Goal: Check status: Check status

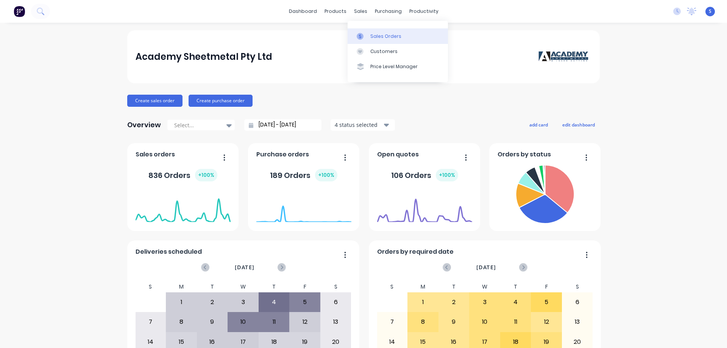
click at [375, 34] on div "Sales Orders" at bounding box center [385, 36] width 31 height 7
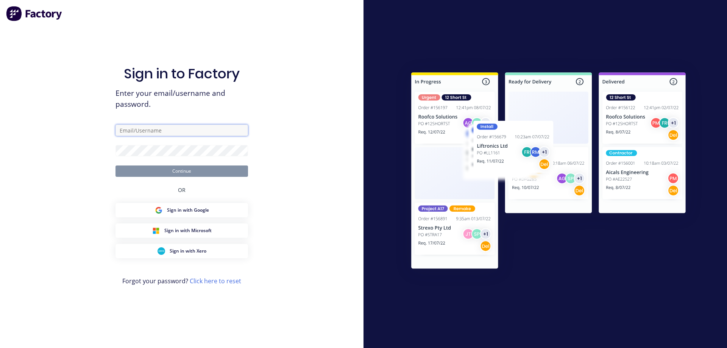
type input "[EMAIL_ADDRESS][DOMAIN_NAME]"
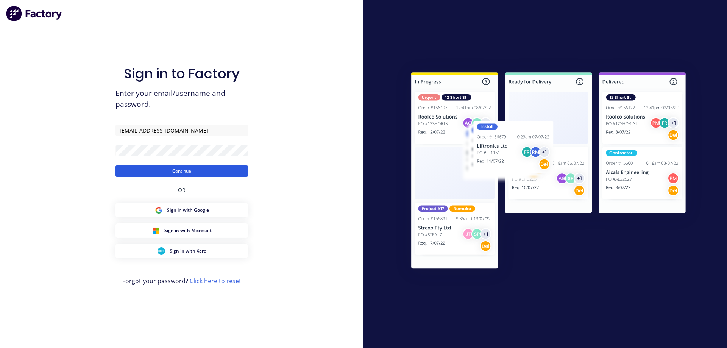
click at [181, 172] on button "Continue" at bounding box center [181, 170] width 132 height 11
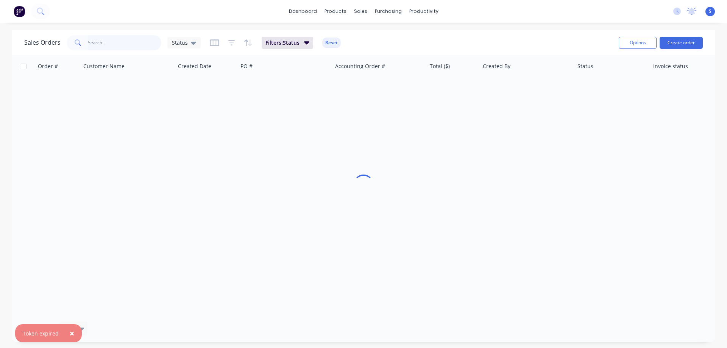
click at [124, 44] on input "text" at bounding box center [125, 42] width 74 height 15
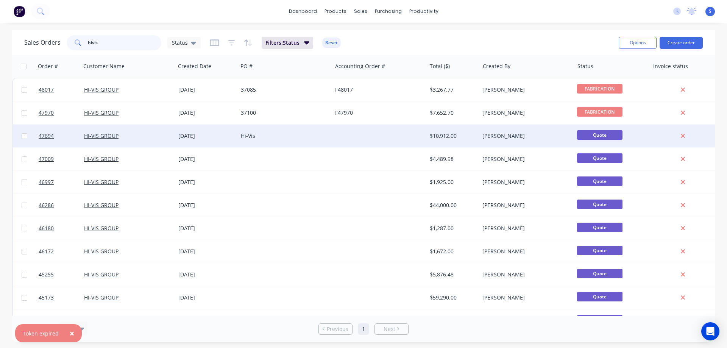
type input "hivis"
click at [162, 135] on div "HI-VIS GROUP" at bounding box center [126, 136] width 84 height 8
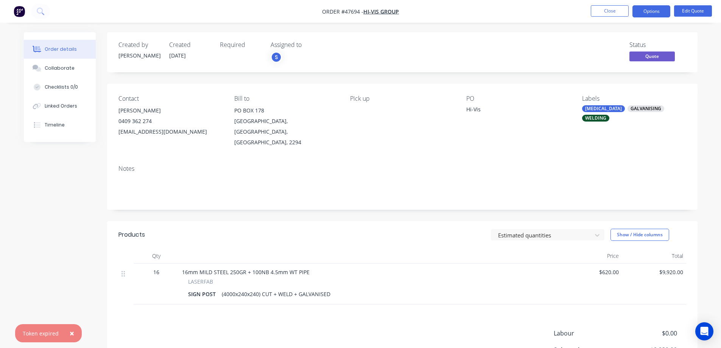
click at [70, 330] on span "×" at bounding box center [72, 333] width 5 height 11
click at [686, 9] on button "Edit Quote" at bounding box center [693, 10] width 38 height 11
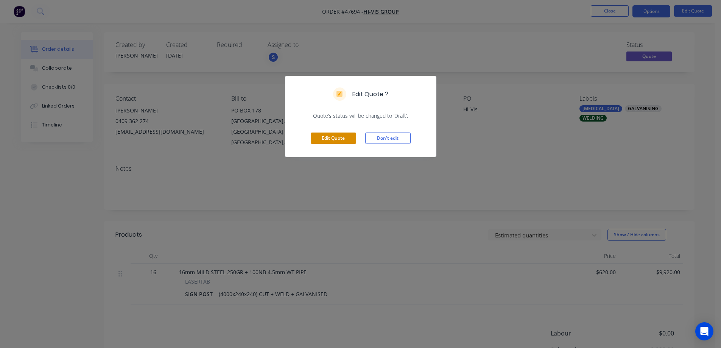
click at [333, 132] on button "Edit Quote" at bounding box center [333, 137] width 45 height 11
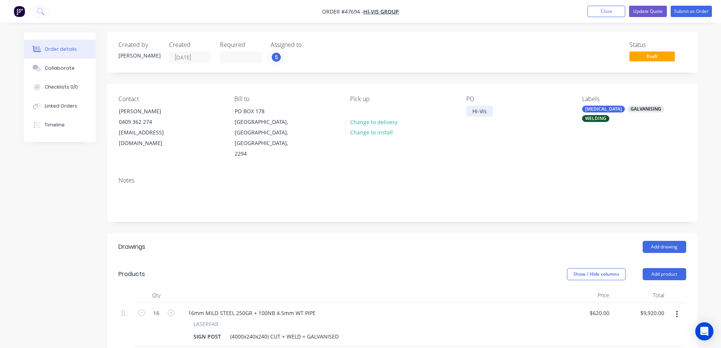
click at [475, 111] on div "Hi-Vis" at bounding box center [479, 111] width 26 height 11
paste div
click at [684, 10] on button "Submit as Order" at bounding box center [691, 11] width 41 height 11
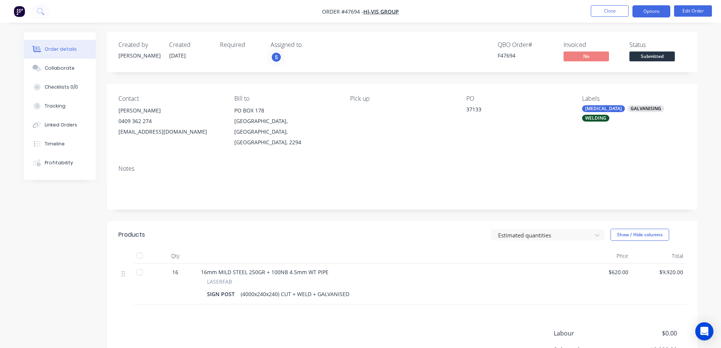
click at [655, 10] on button "Options" at bounding box center [651, 11] width 38 height 12
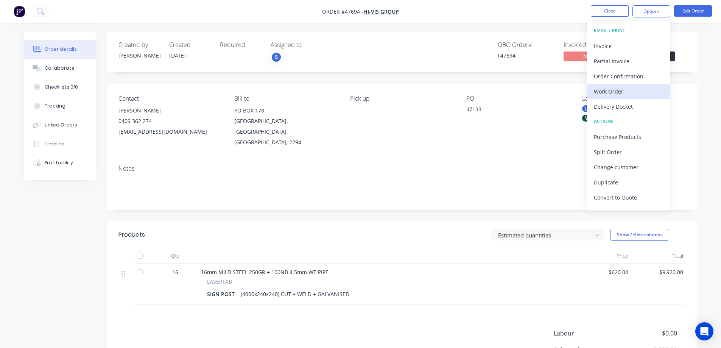
click at [610, 92] on div "Work Order" at bounding box center [629, 91] width 70 height 11
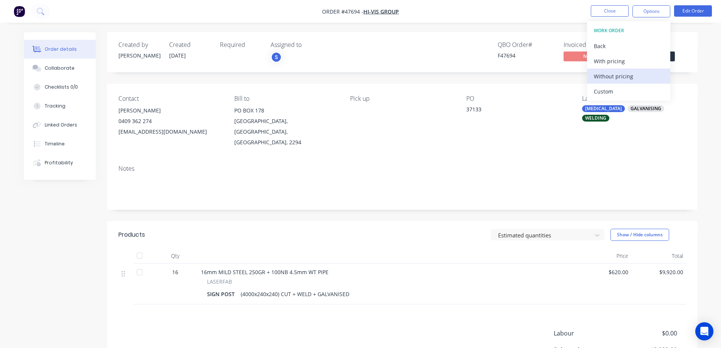
click at [614, 75] on div "Without pricing" at bounding box center [629, 76] width 70 height 11
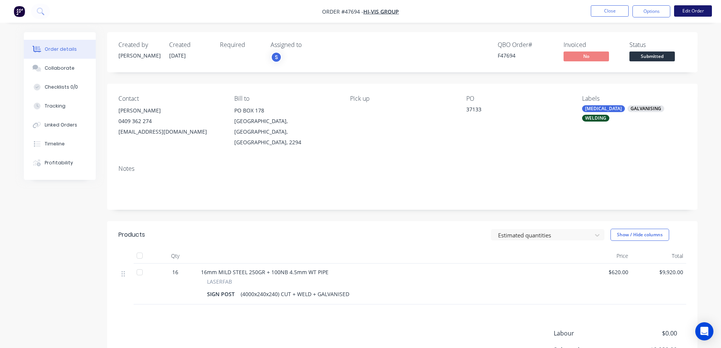
drag, startPoint x: 673, startPoint y: 11, endPoint x: 690, endPoint y: 10, distance: 17.0
click at [673, 11] on ul "Close Options Edit Order" at bounding box center [651, 11] width 139 height 12
click at [690, 10] on button "Edit Order" at bounding box center [693, 10] width 38 height 11
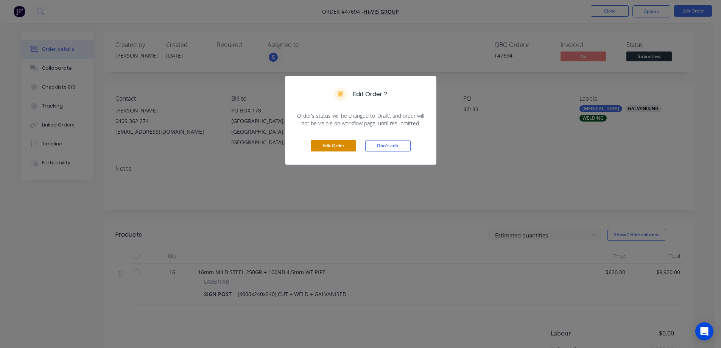
click at [345, 146] on button "Edit Order" at bounding box center [333, 145] width 45 height 11
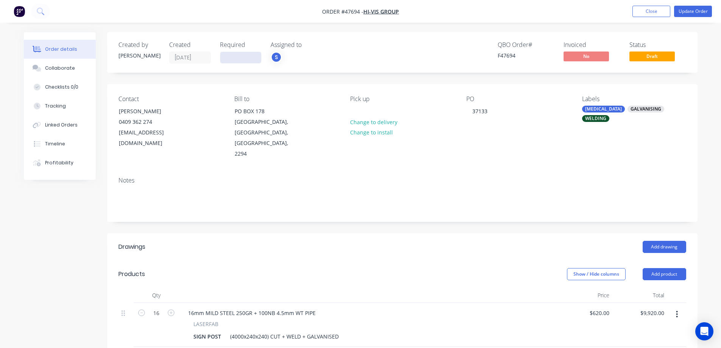
click at [236, 60] on input at bounding box center [240, 57] width 41 height 11
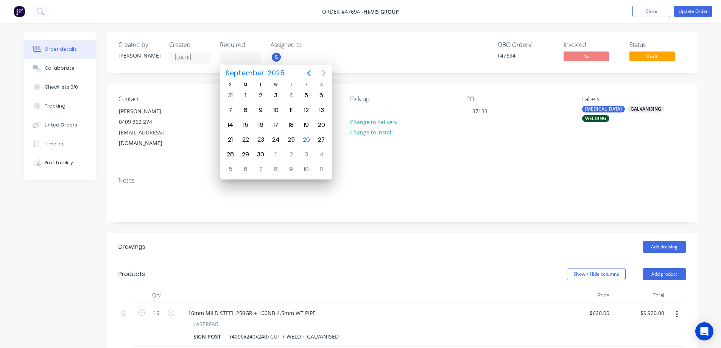
click at [324, 72] on icon "Next page" at bounding box center [323, 73] width 3 height 6
click at [310, 156] on div "31" at bounding box center [306, 154] width 11 height 11
type input "[DATE]"
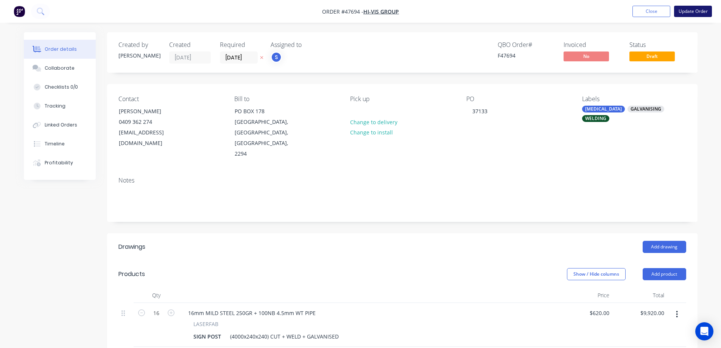
click at [693, 12] on button "Update Order" at bounding box center [693, 11] width 38 height 11
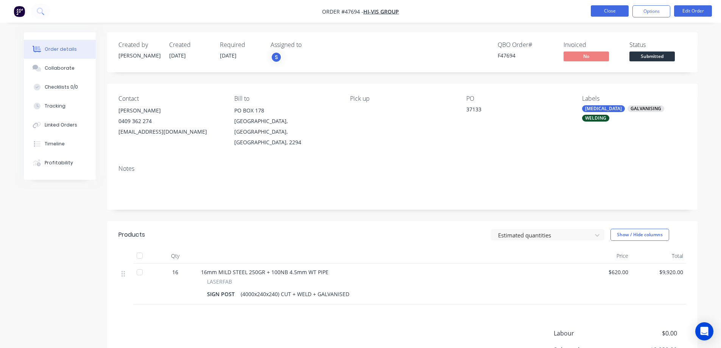
click at [614, 14] on button "Close" at bounding box center [610, 10] width 38 height 11
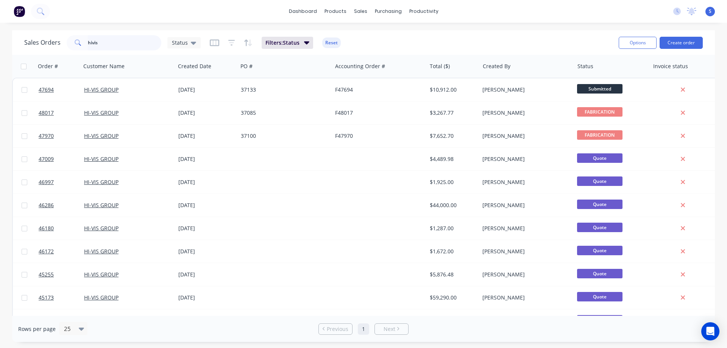
click at [122, 43] on input "hivis" at bounding box center [125, 42] width 74 height 15
click at [122, 42] on input "hivis" at bounding box center [125, 42] width 74 height 15
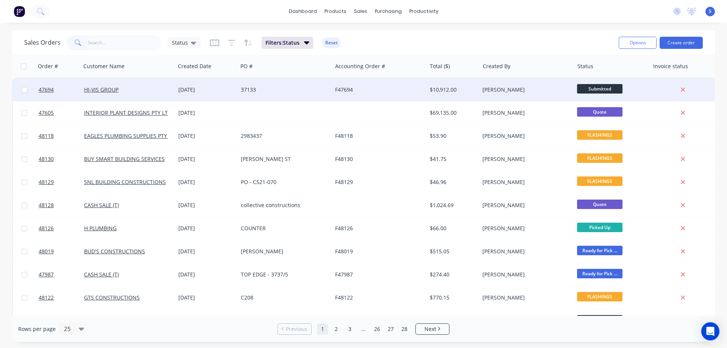
click at [609, 87] on span "Submitted" at bounding box center [599, 88] width 45 height 9
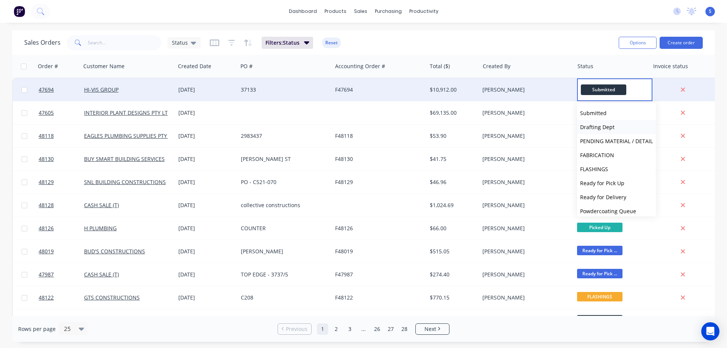
click at [594, 128] on span "Drafting Dept" at bounding box center [597, 126] width 34 height 7
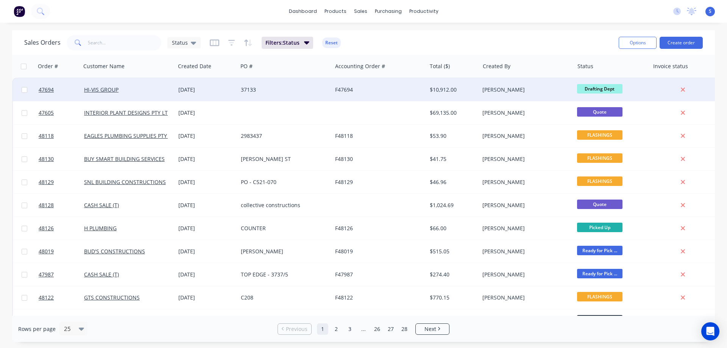
click at [186, 10] on div "dashboard products sales purchasing productivity dashboard products Product Cat…" at bounding box center [363, 11] width 727 height 23
click at [251, 22] on div "dashboard products sales purchasing productivity dashboard products Product Cat…" at bounding box center [363, 11] width 727 height 23
click at [389, 34] on div "Sales Orders" at bounding box center [388, 36] width 31 height 7
click at [110, 42] on input "text" at bounding box center [125, 42] width 74 height 15
click at [113, 44] on input "text" at bounding box center [125, 42] width 74 height 15
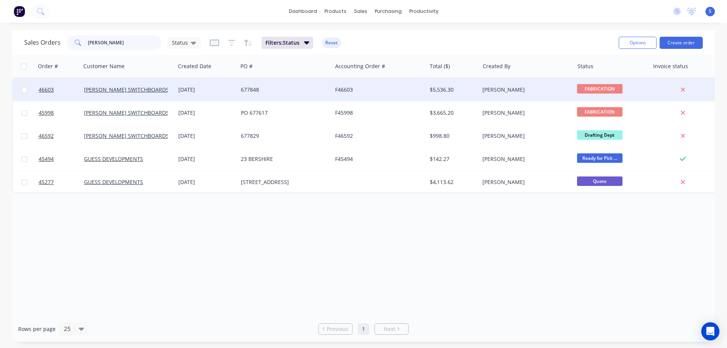
type input "[PERSON_NAME]"
click at [230, 90] on div "[DATE]" at bounding box center [206, 90] width 56 height 8
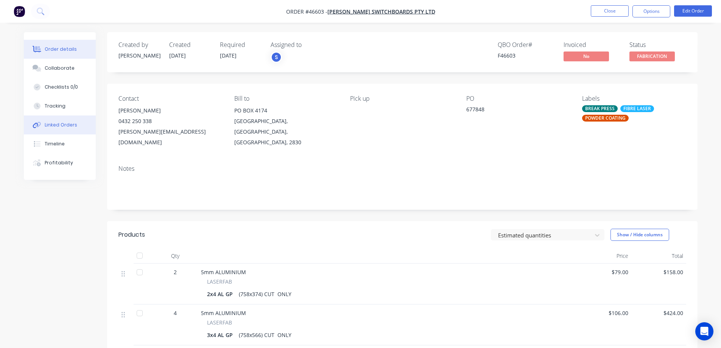
click at [50, 132] on button "Linked Orders" at bounding box center [60, 124] width 72 height 19
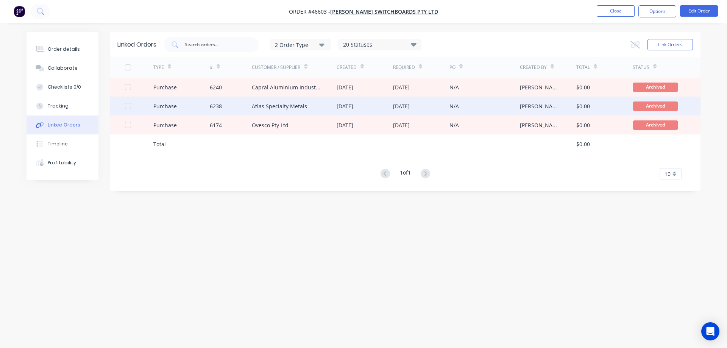
click at [275, 109] on div "Atlas Specialty Metals" at bounding box center [279, 106] width 55 height 8
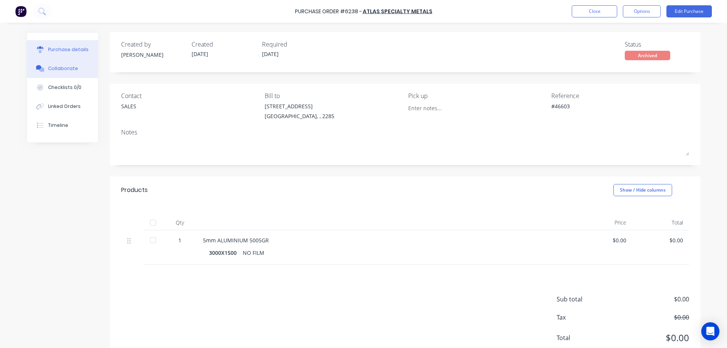
click at [65, 65] on div "Collaborate" at bounding box center [63, 68] width 30 height 7
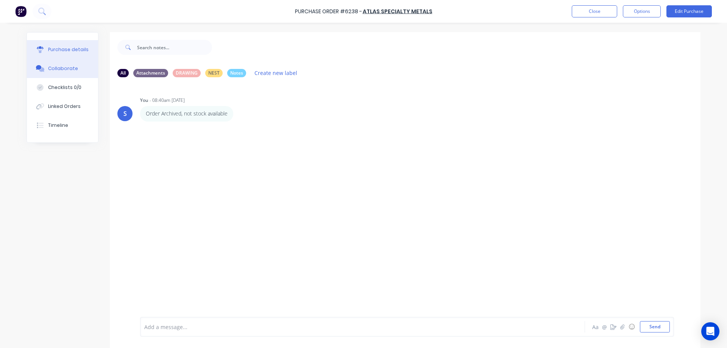
click at [45, 48] on button "Purchase details" at bounding box center [62, 49] width 71 height 19
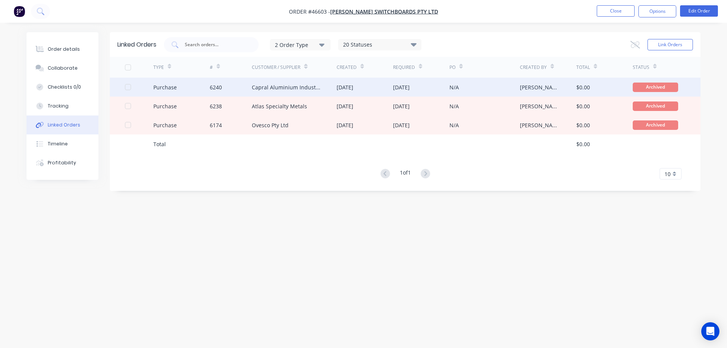
click at [296, 87] on div "Capral Aluminium Industrial Solutions" at bounding box center [287, 87] width 70 height 8
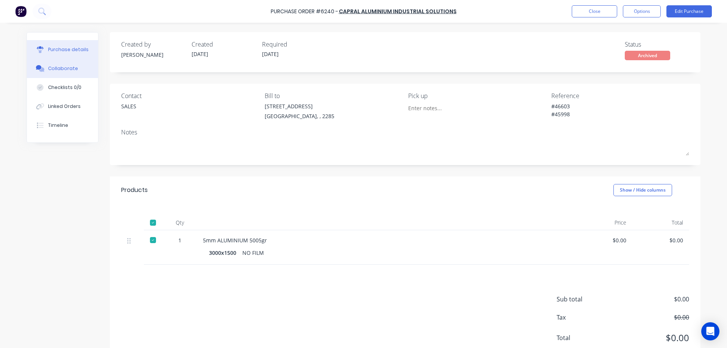
click at [57, 69] on div "Collaborate" at bounding box center [63, 68] width 30 height 7
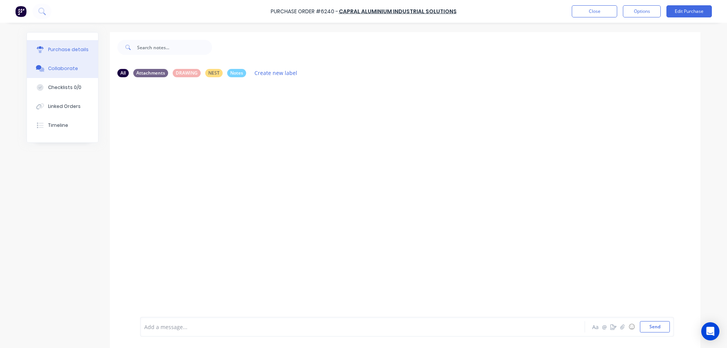
click at [58, 53] on div "Purchase details" at bounding box center [68, 49] width 40 height 7
type textarea "x"
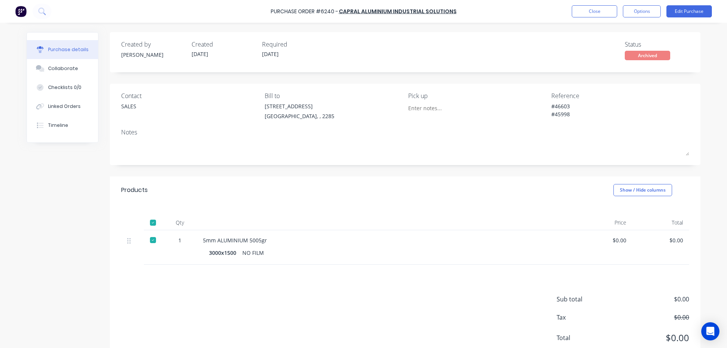
click at [328, 13] on div "Purchase Order #6240 -" at bounding box center [304, 12] width 67 height 8
copy div "6240"
click at [595, 8] on button "Close" at bounding box center [593, 11] width 45 height 12
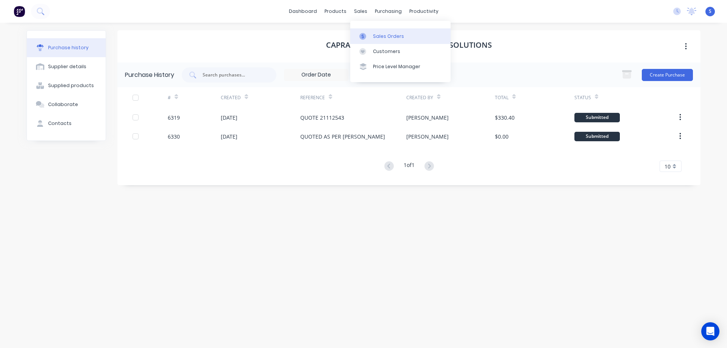
click at [397, 37] on div "Sales Orders" at bounding box center [388, 36] width 31 height 7
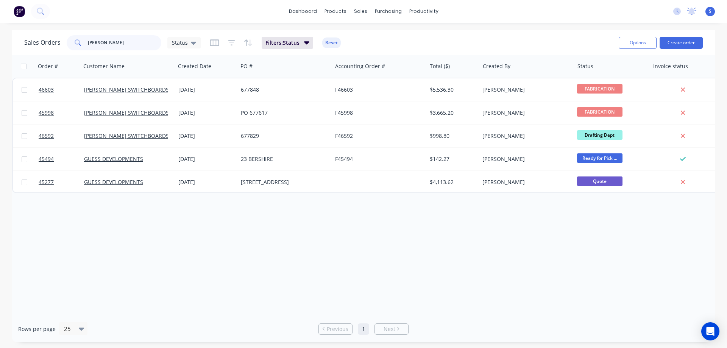
drag, startPoint x: 113, startPoint y: 37, endPoint x: 1, endPoint y: 40, distance: 112.1
click at [19, 38] on div "Sales Orders [PERSON_NAME] Status Filters: Status Reset Options Create order" at bounding box center [363, 42] width 702 height 25
click at [118, 45] on input "[PERSON_NAME]" at bounding box center [125, 42] width 74 height 15
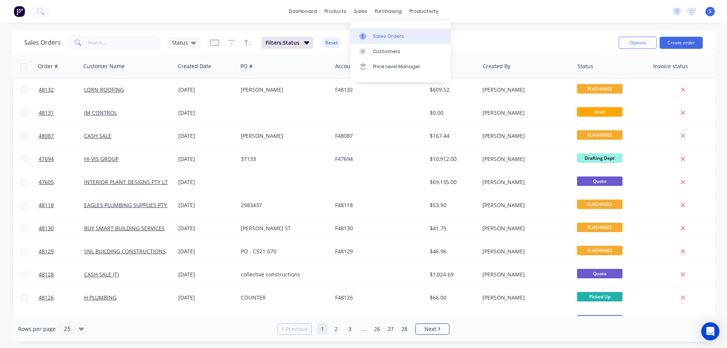
click at [390, 36] on div "Sales Orders" at bounding box center [388, 36] width 31 height 7
click at [103, 45] on input "text" at bounding box center [125, 42] width 74 height 15
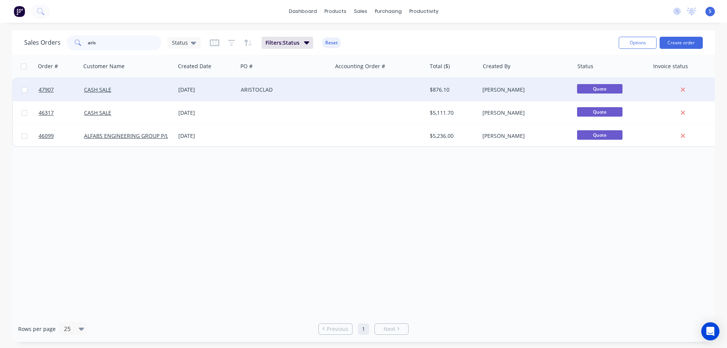
type input "aris"
click at [290, 89] on div "ARISTOCLAD" at bounding box center [283, 90] width 84 height 8
